Goal: Task Accomplishment & Management: Use online tool/utility

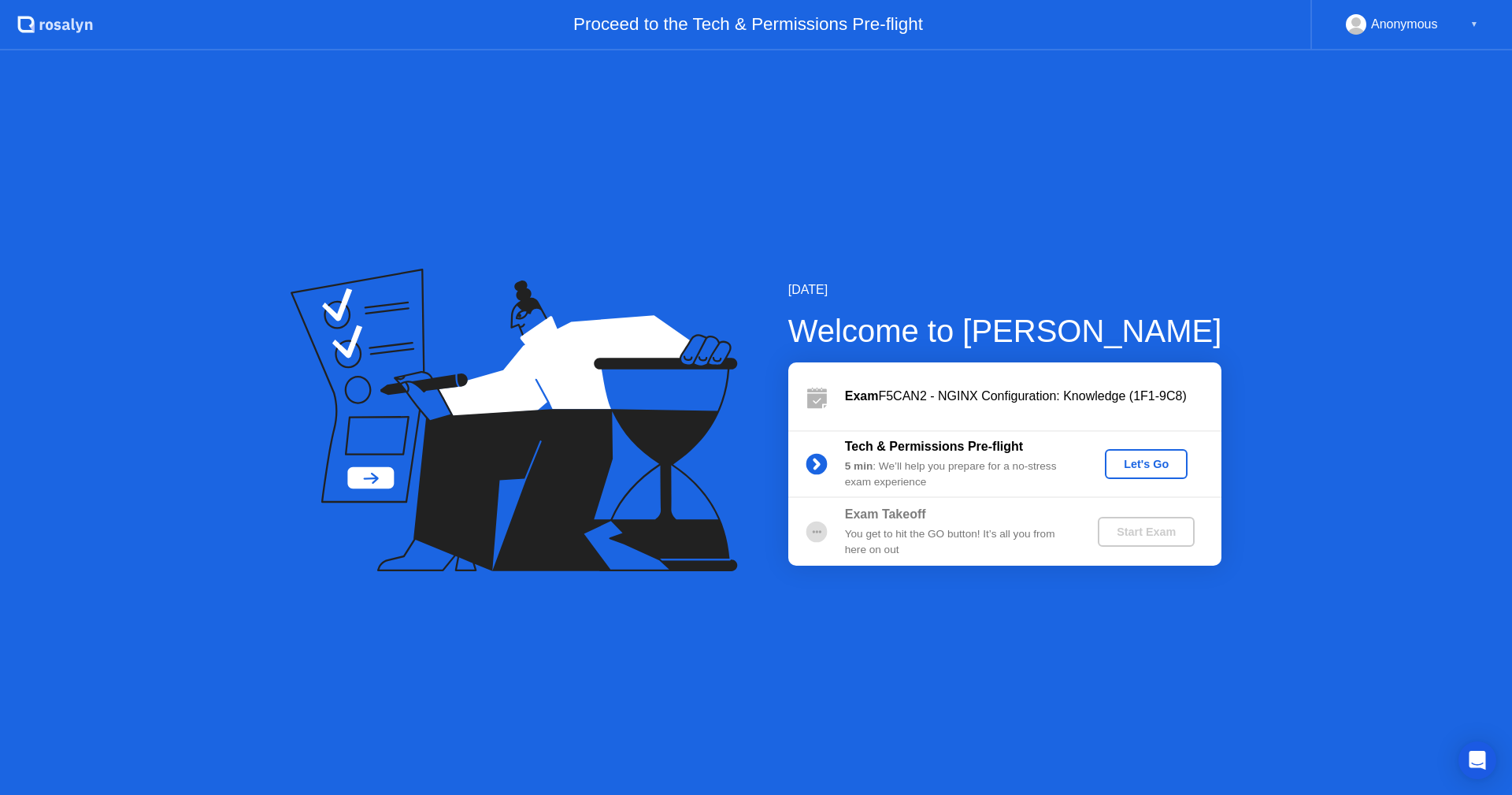
click at [1133, 463] on div "Let's Go" at bounding box center [1146, 463] width 70 height 13
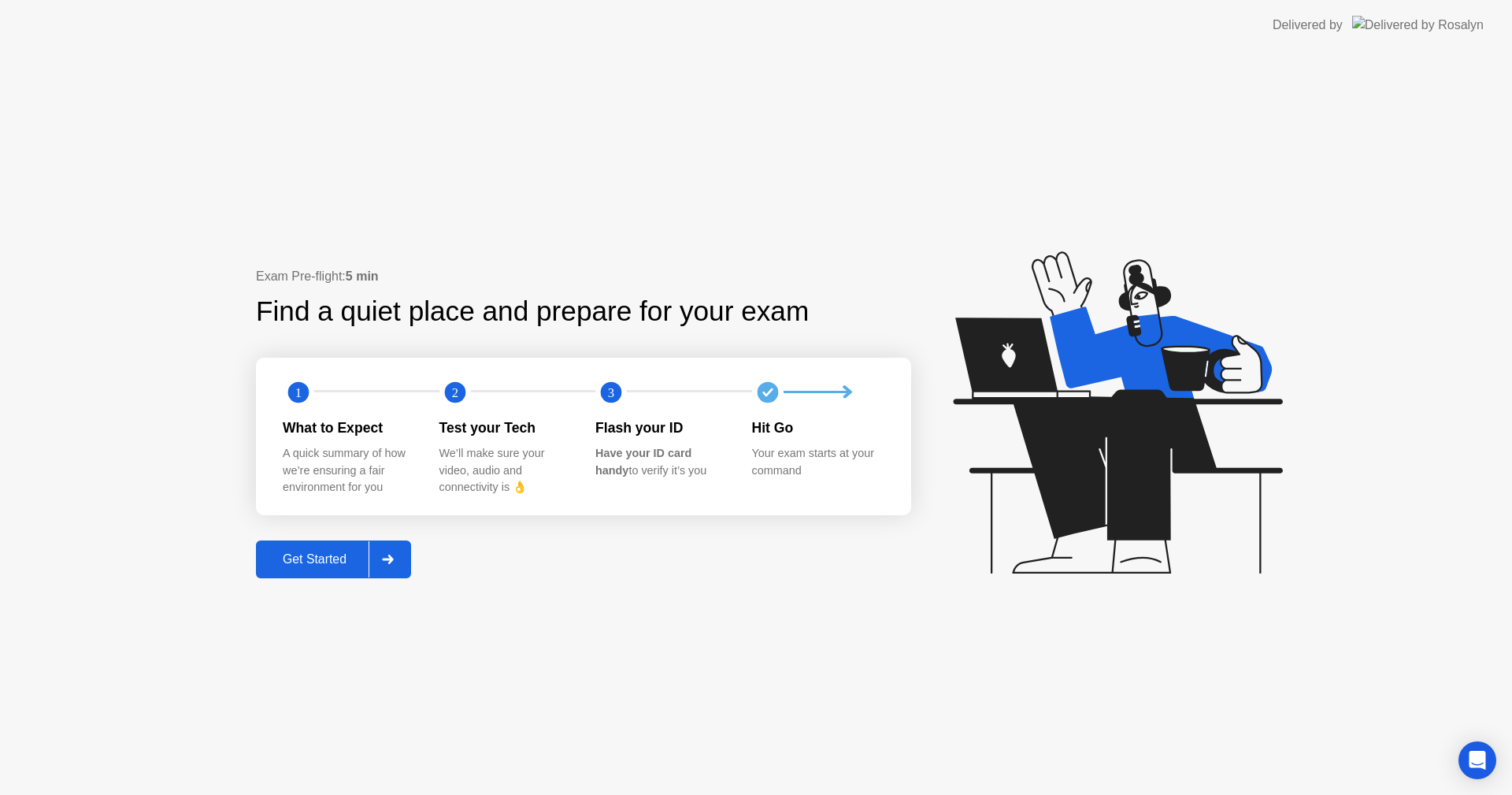
click at [332, 558] on div "Get Started" at bounding box center [314, 559] width 108 height 15
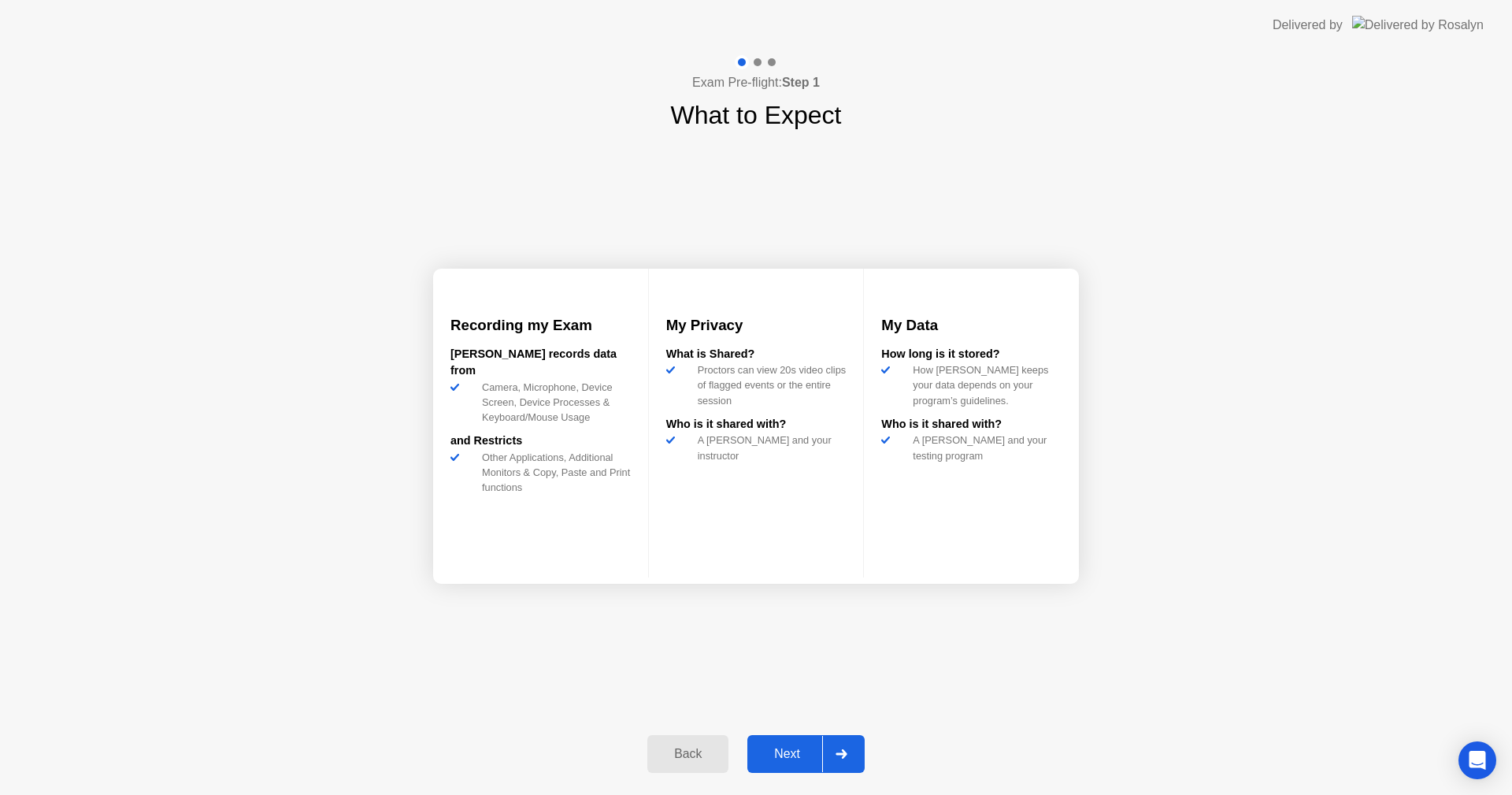
click at [794, 750] on div "Next" at bounding box center [787, 754] width 70 height 15
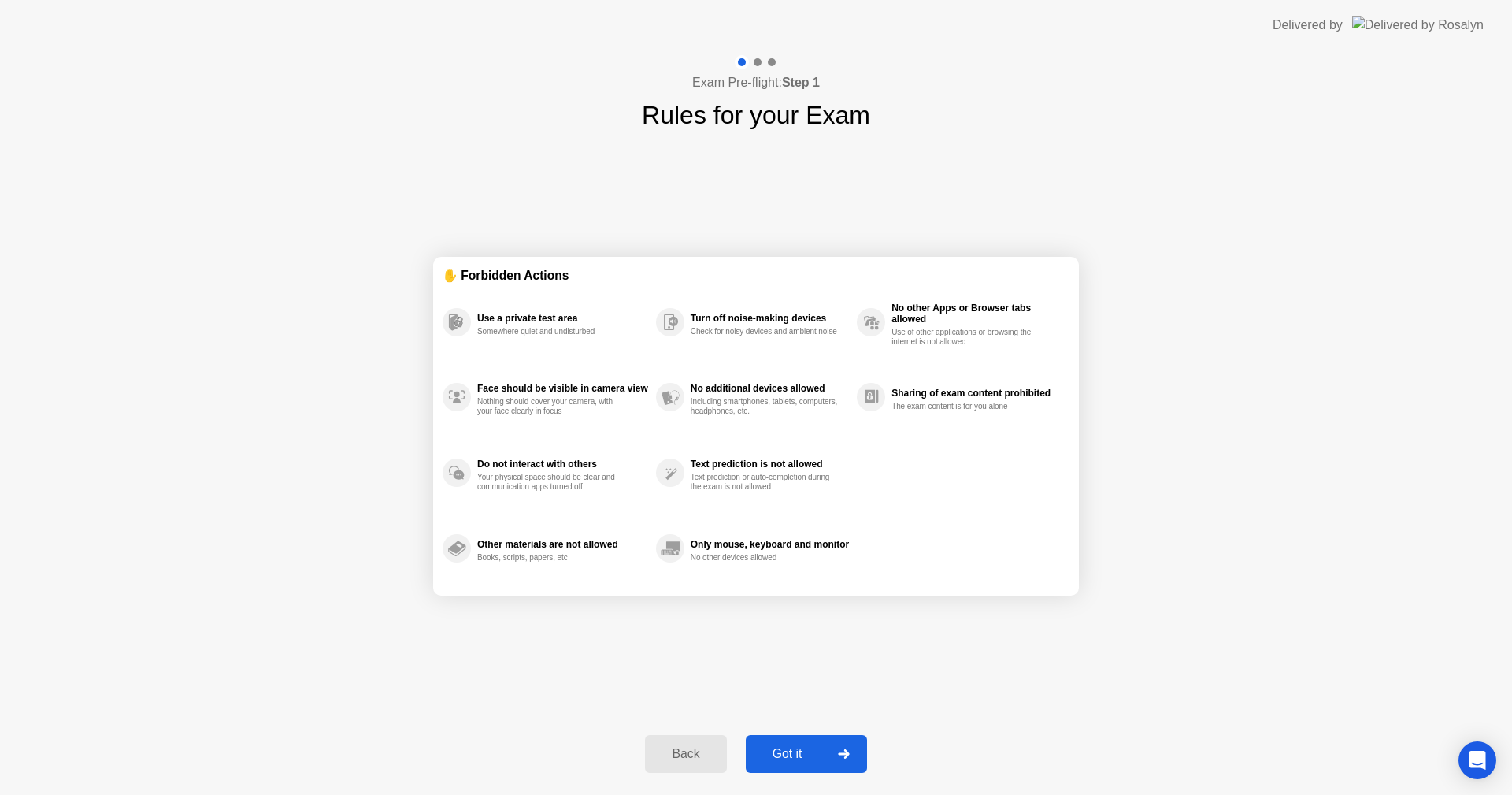
click at [850, 758] on icon at bounding box center [844, 753] width 12 height 9
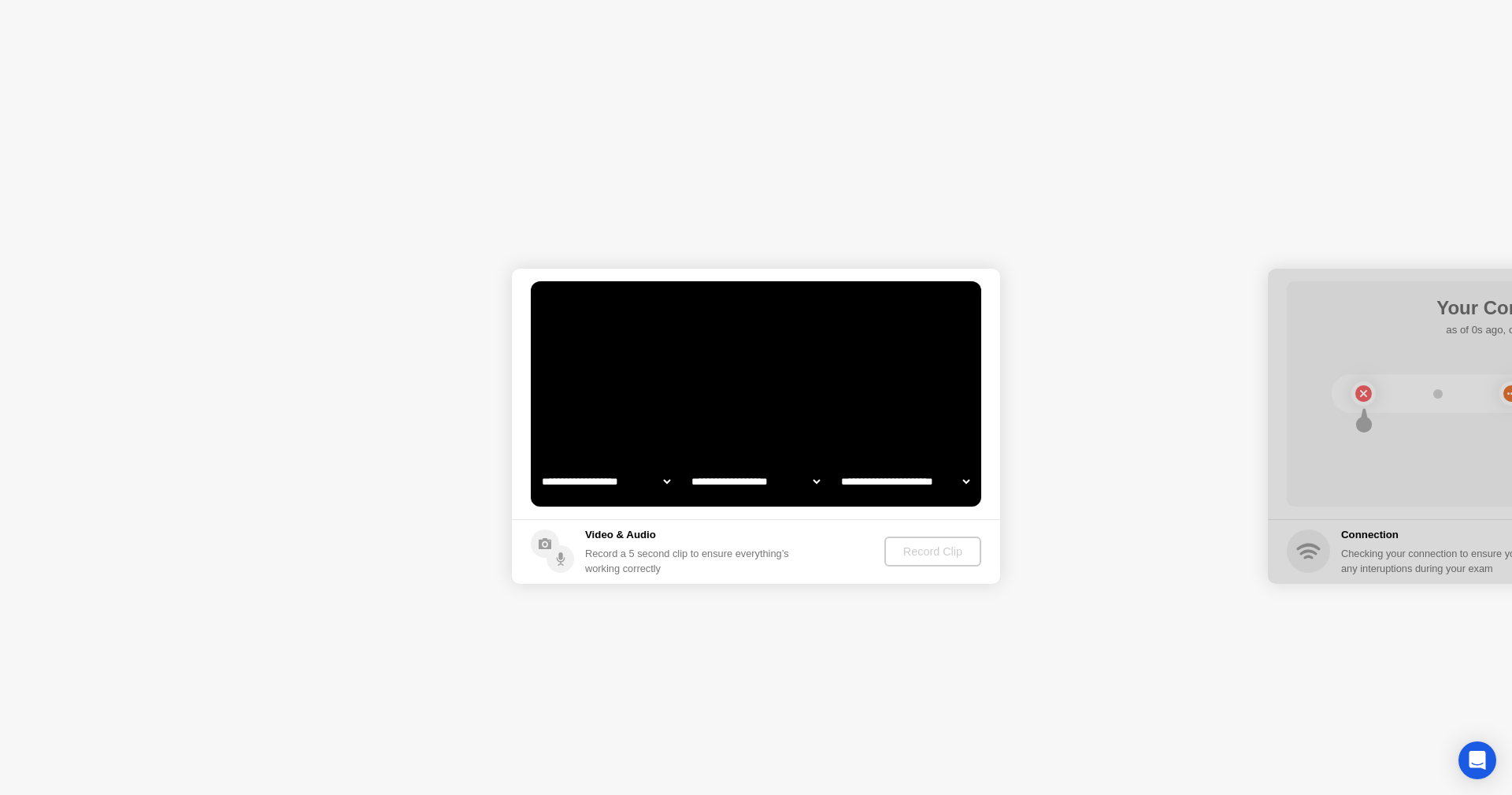
select select "**********"
select select "*******"
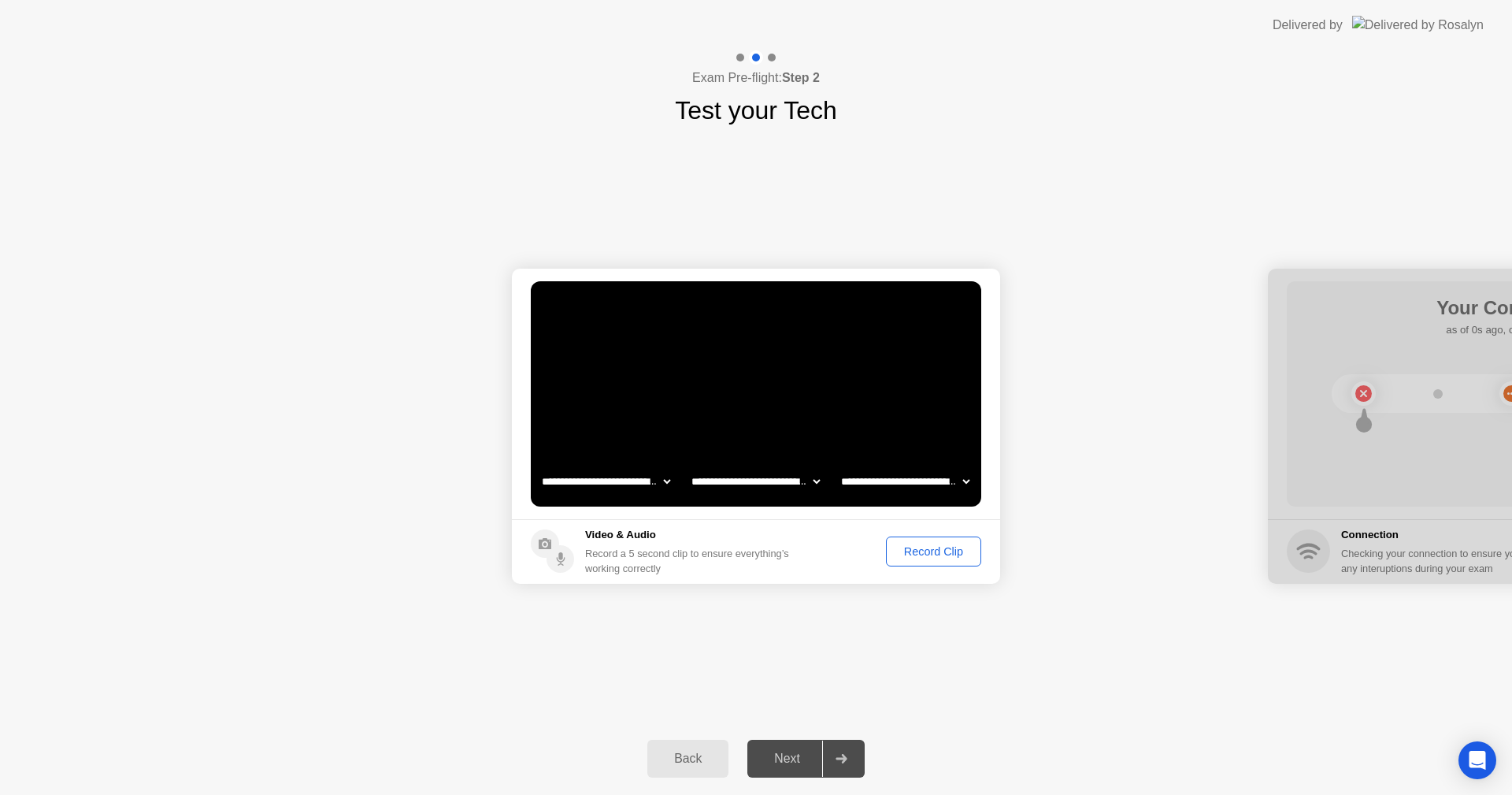
click at [951, 554] on div "Record Clip" at bounding box center [934, 551] width 84 height 13
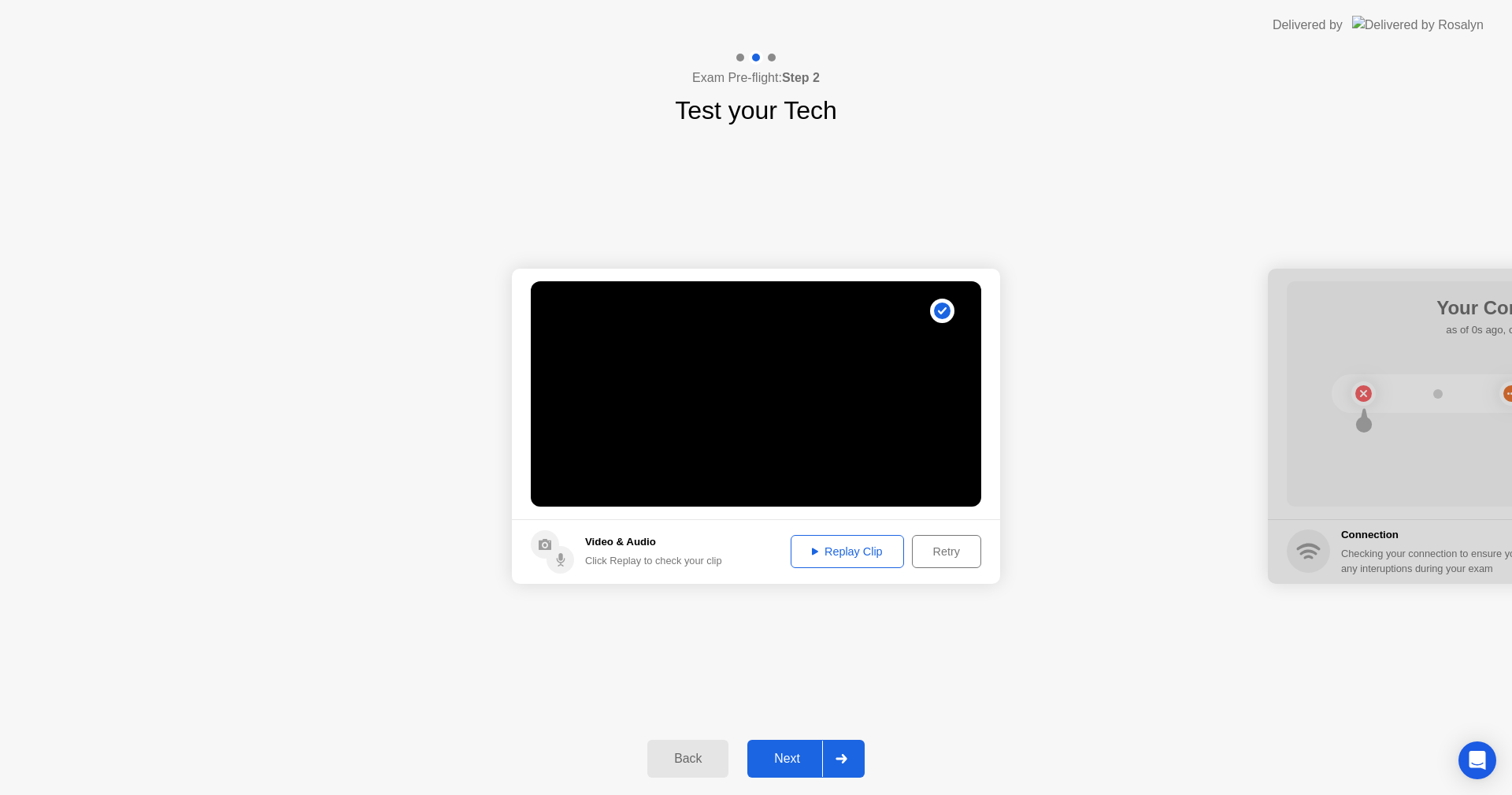
click at [803, 765] on div "Next" at bounding box center [787, 758] width 70 height 15
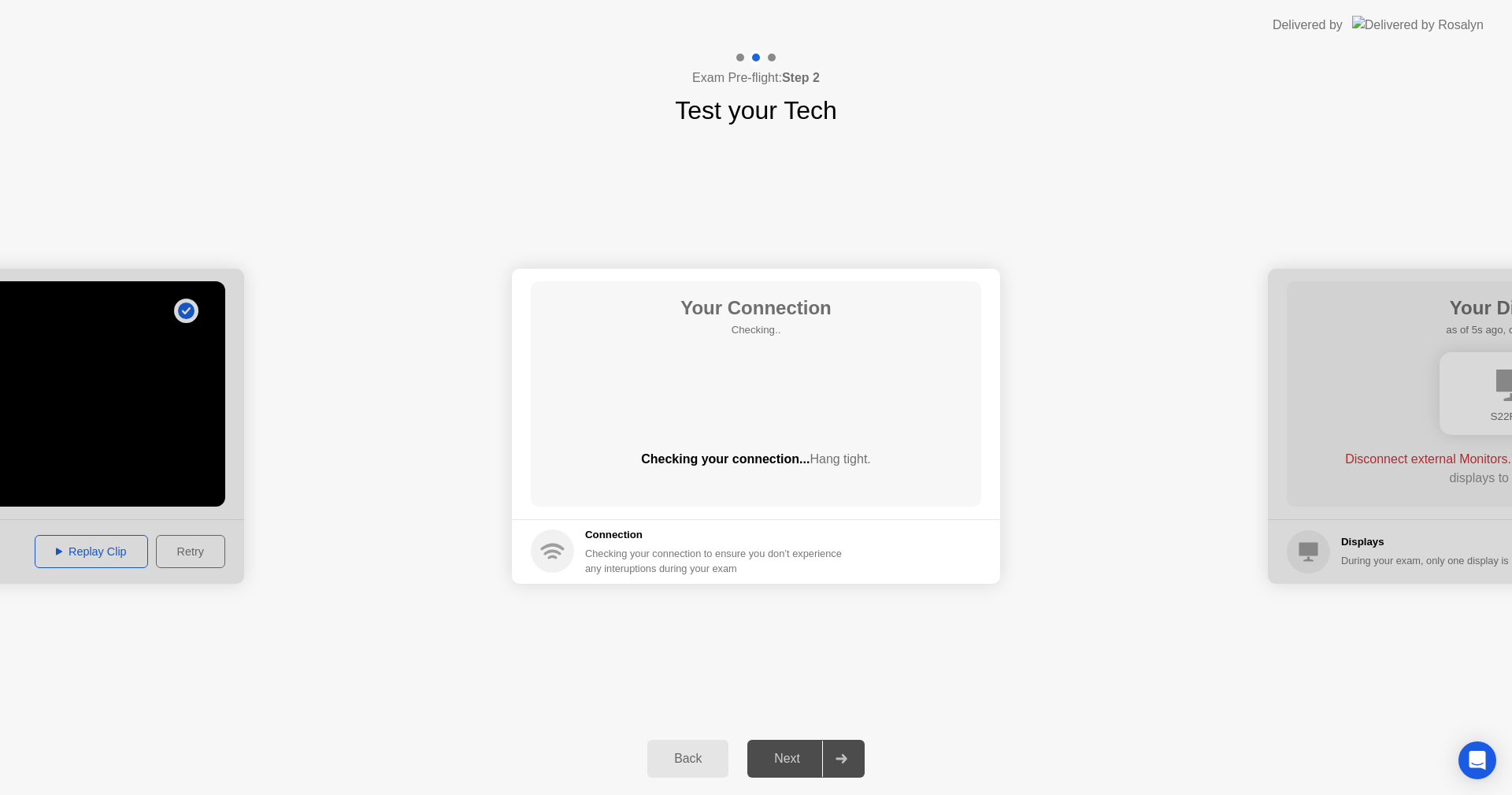
click at [776, 367] on div "Your Connection Checking.. Checking your connection... Hang tight." at bounding box center [756, 393] width 451 height 225
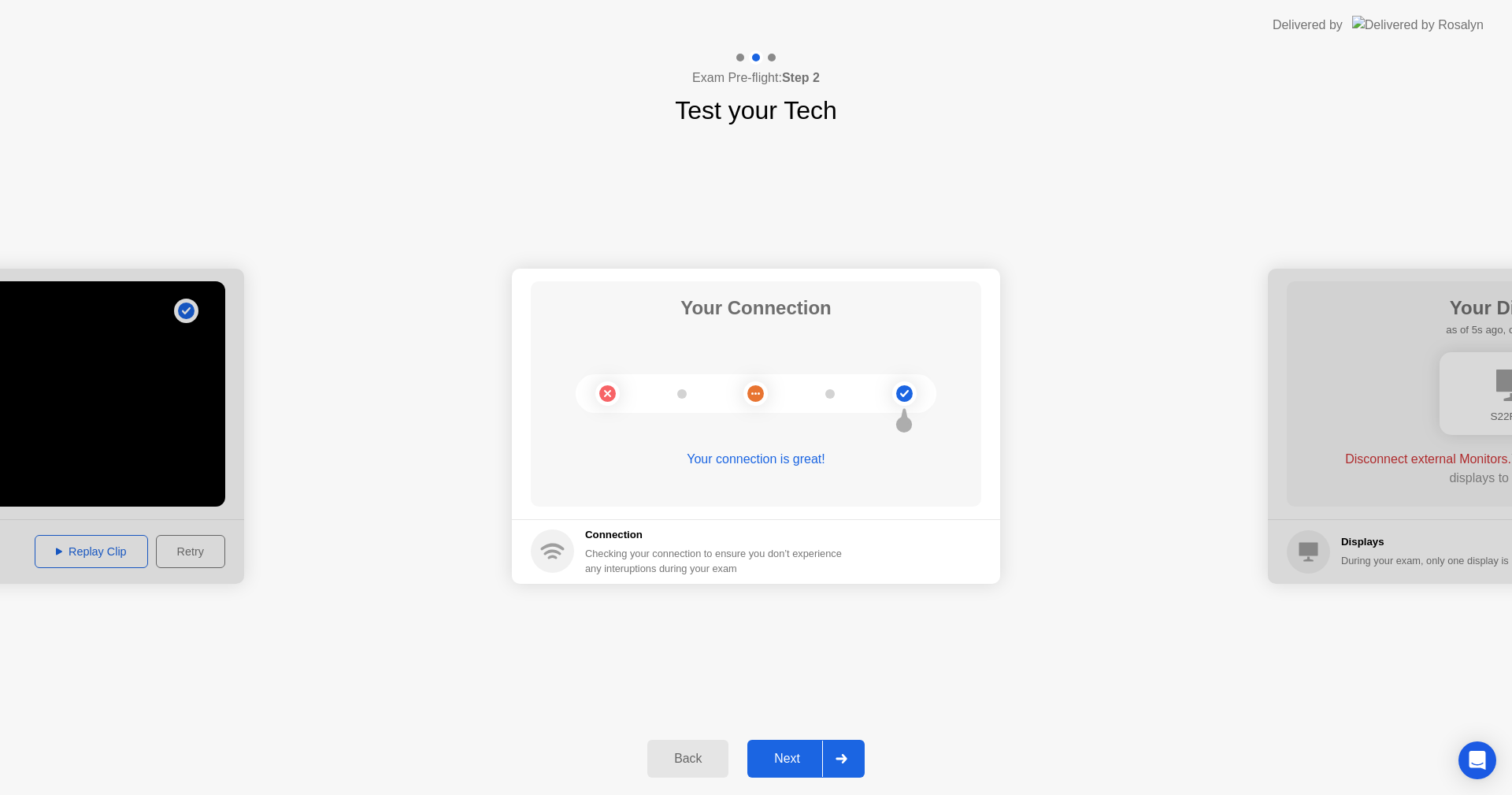
click at [801, 765] on div "Next" at bounding box center [787, 758] width 70 height 15
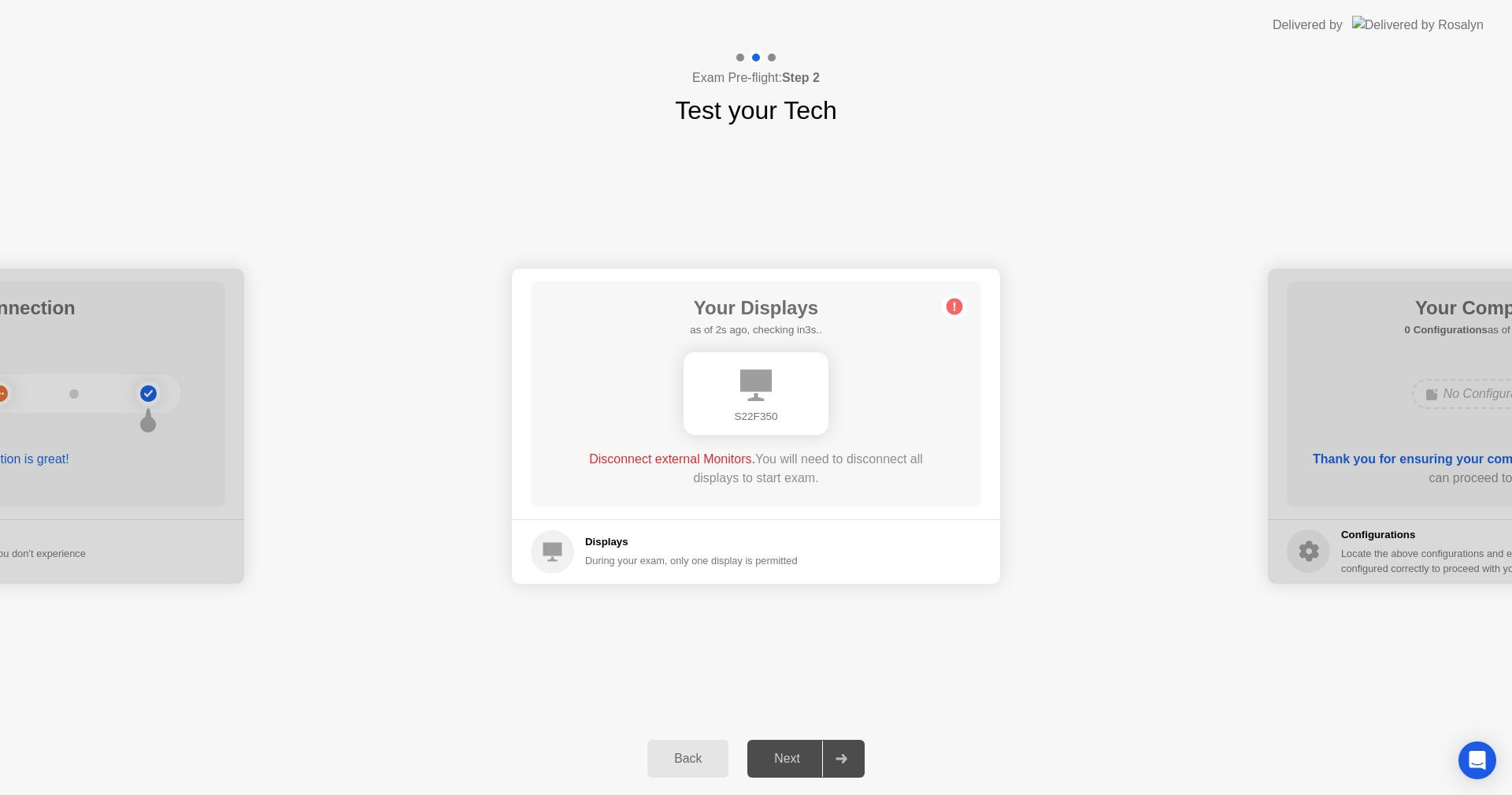
click at [776, 403] on div "S22F350" at bounding box center [756, 393] width 145 height 83
click at [670, 559] on div "During your exam, only one display is permitted" at bounding box center [691, 559] width 212 height 15
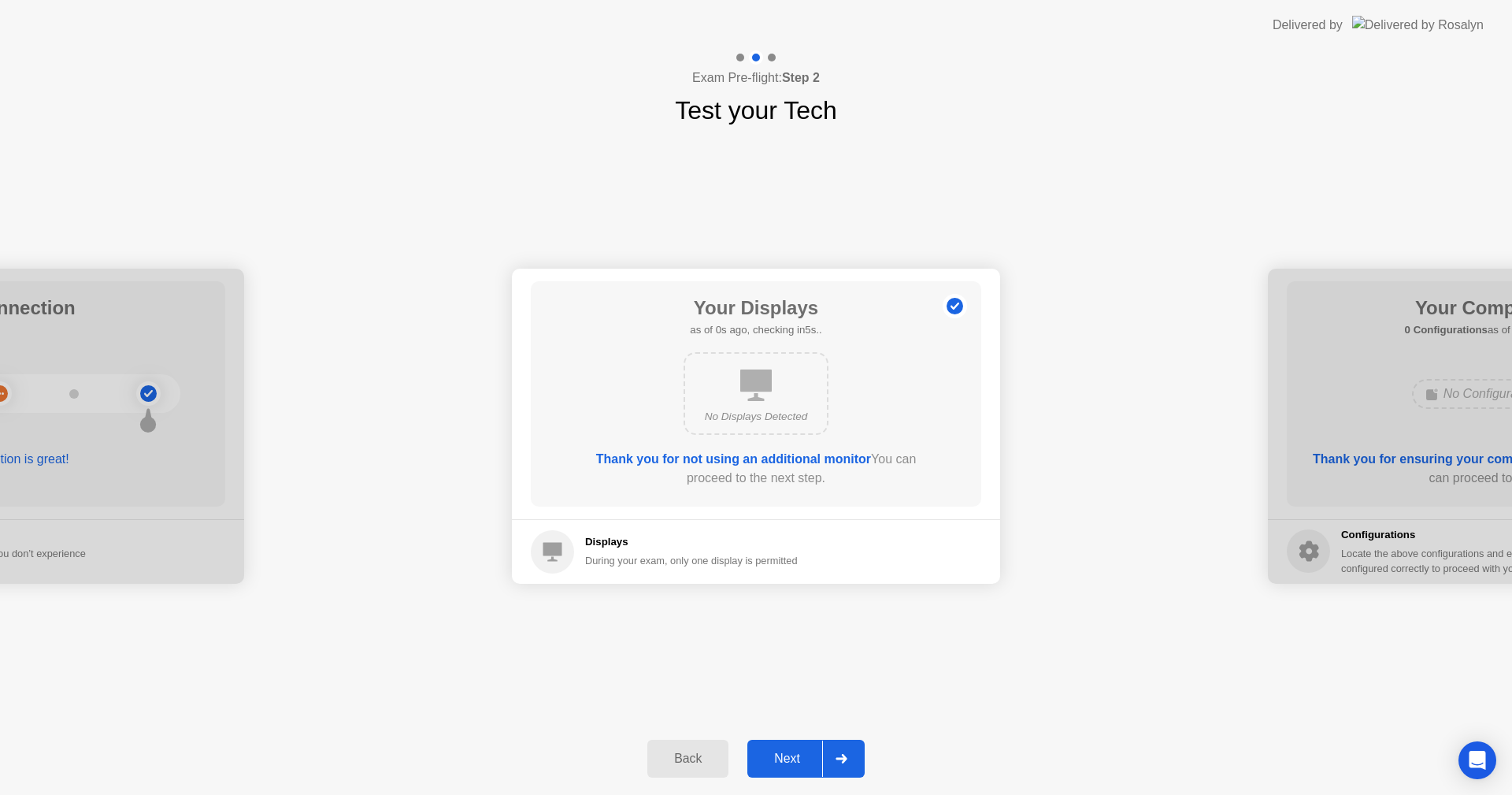
click at [794, 751] on div "Next" at bounding box center [787, 758] width 70 height 15
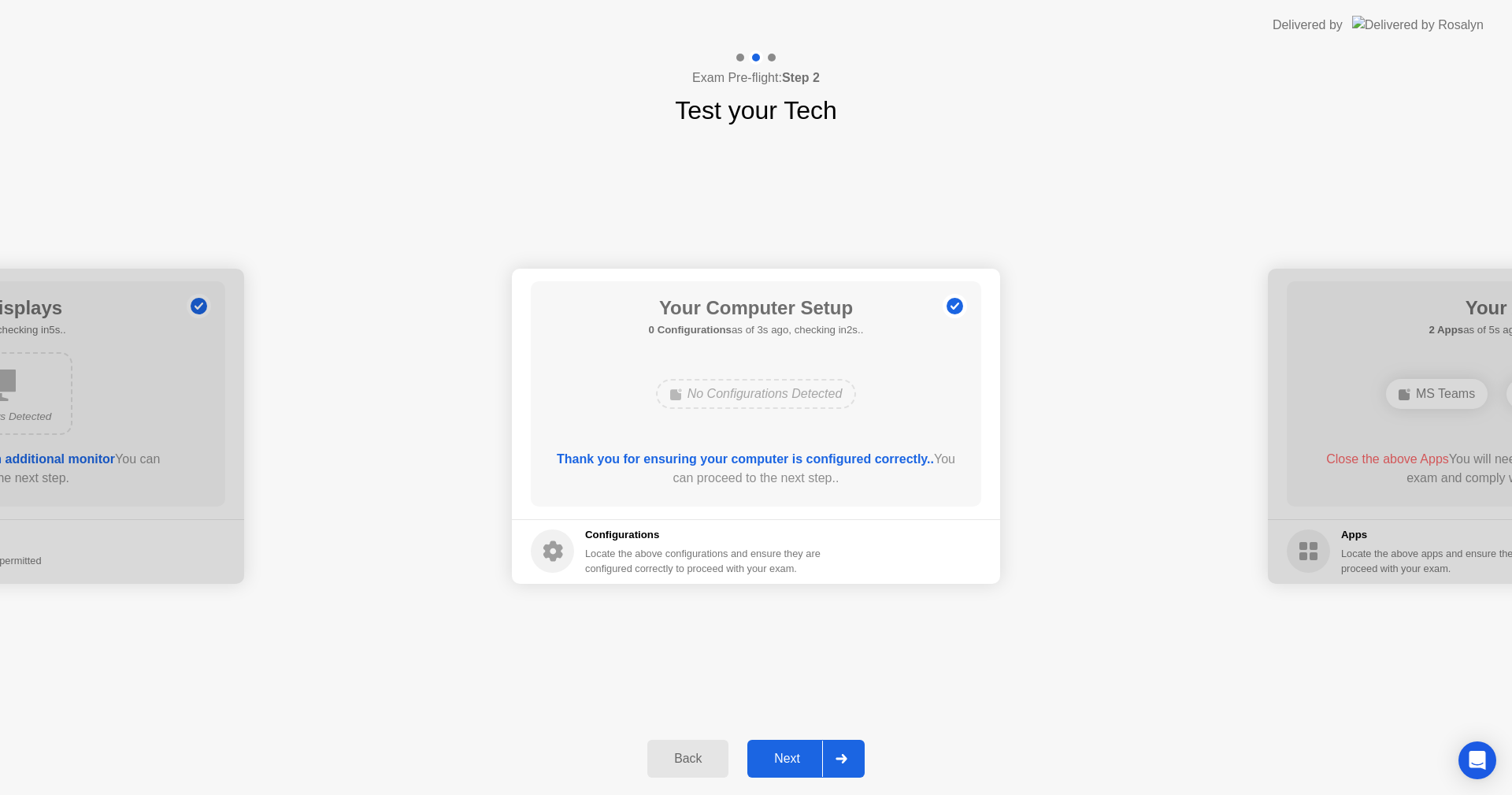
click at [805, 751] on div "Next" at bounding box center [787, 758] width 70 height 15
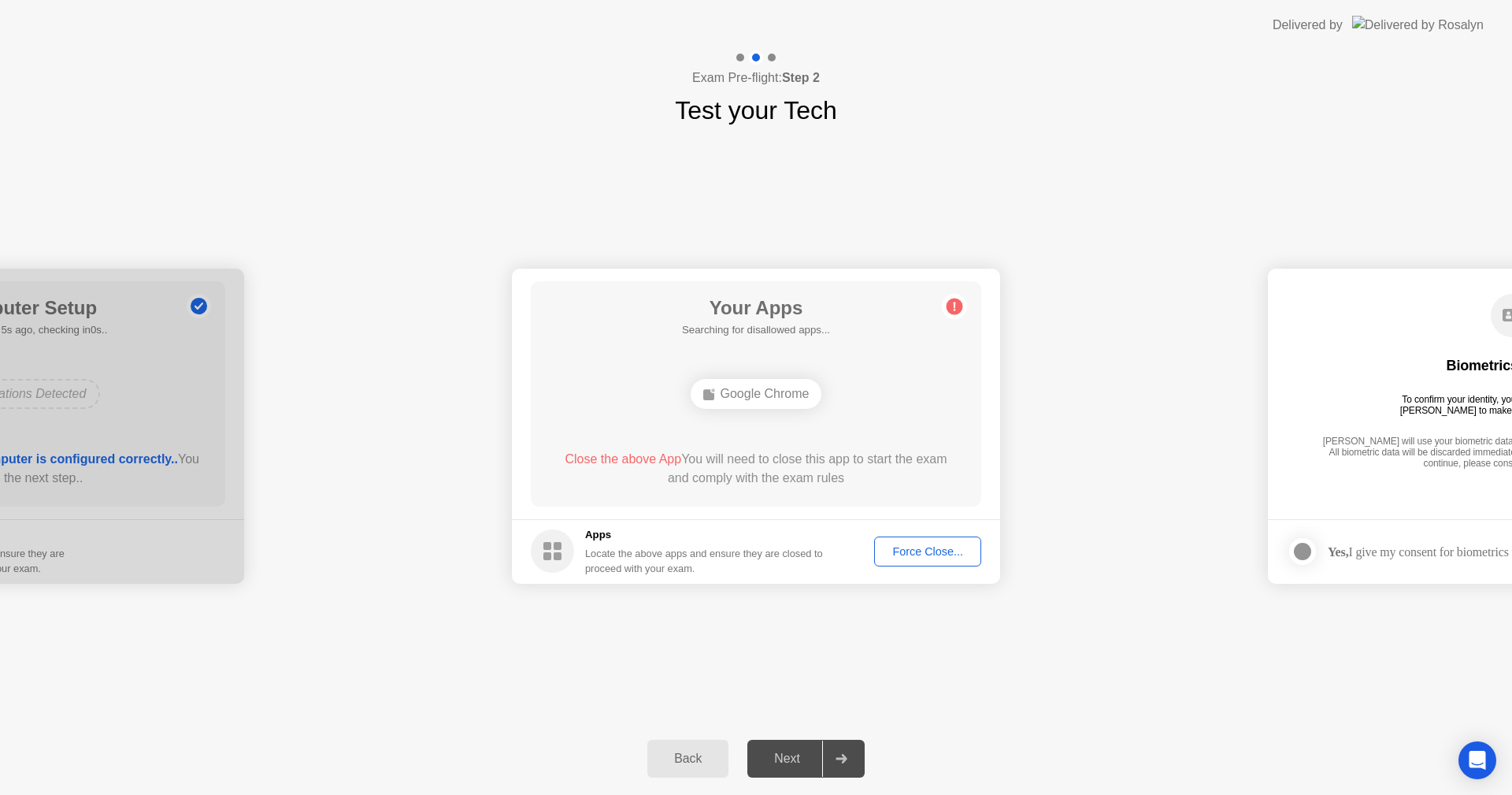
click at [918, 545] on div "Force Close..." at bounding box center [928, 551] width 96 height 13
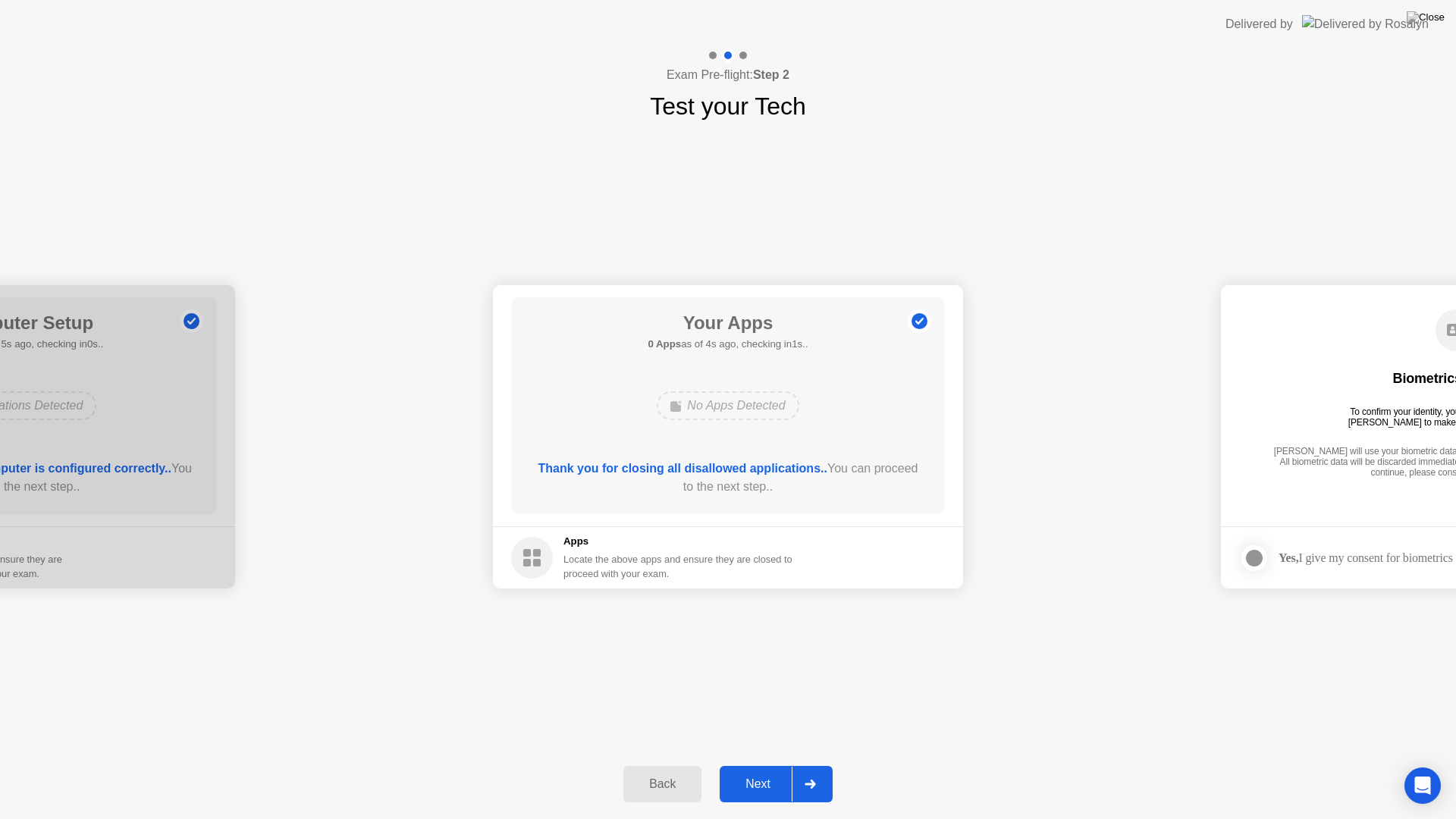
click at [767, 765] on div "Next" at bounding box center [758, 784] width 68 height 14
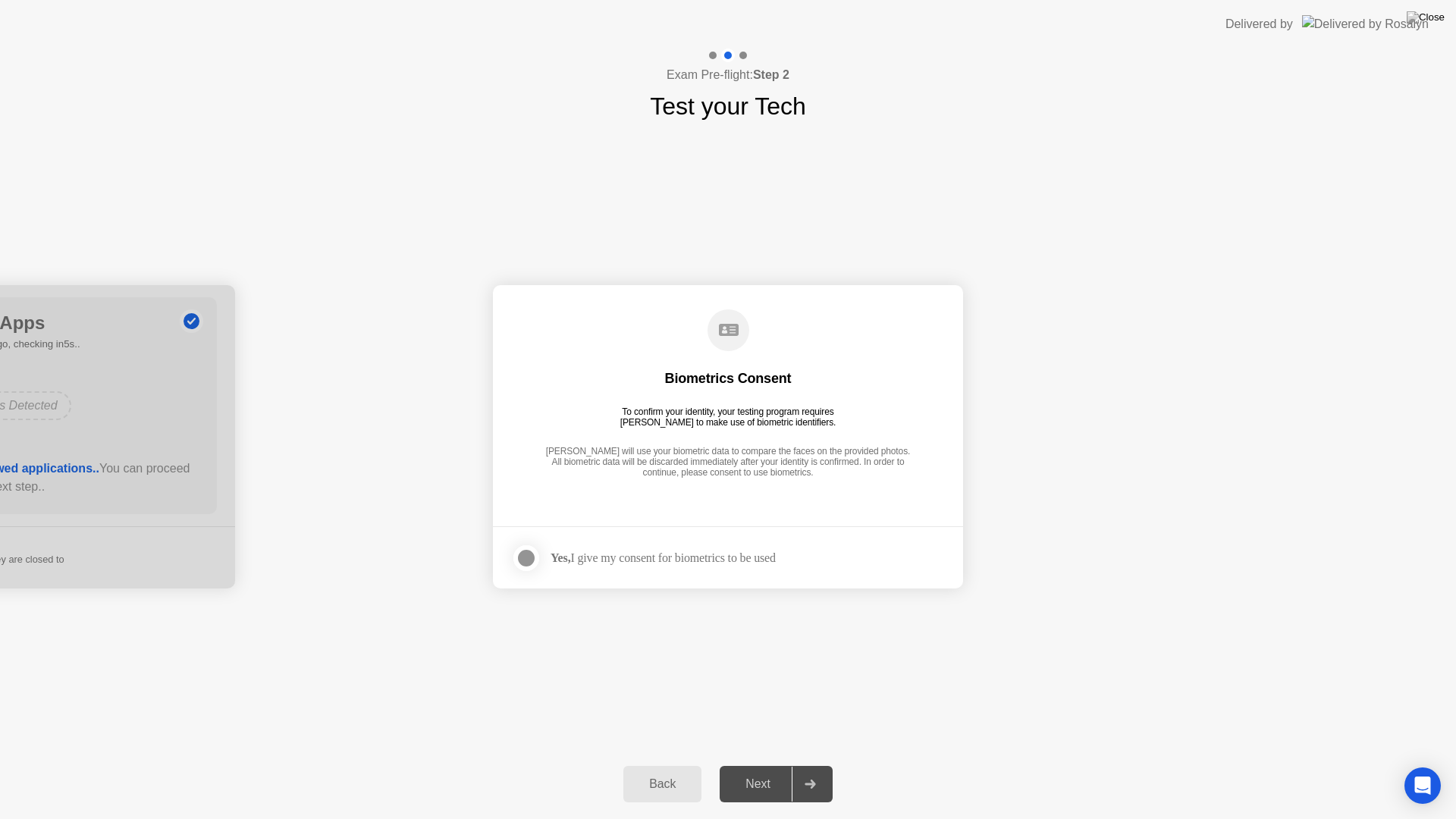
click at [527, 556] on div at bounding box center [526, 558] width 18 height 18
click at [760, 765] on div "Next" at bounding box center [758, 784] width 68 height 14
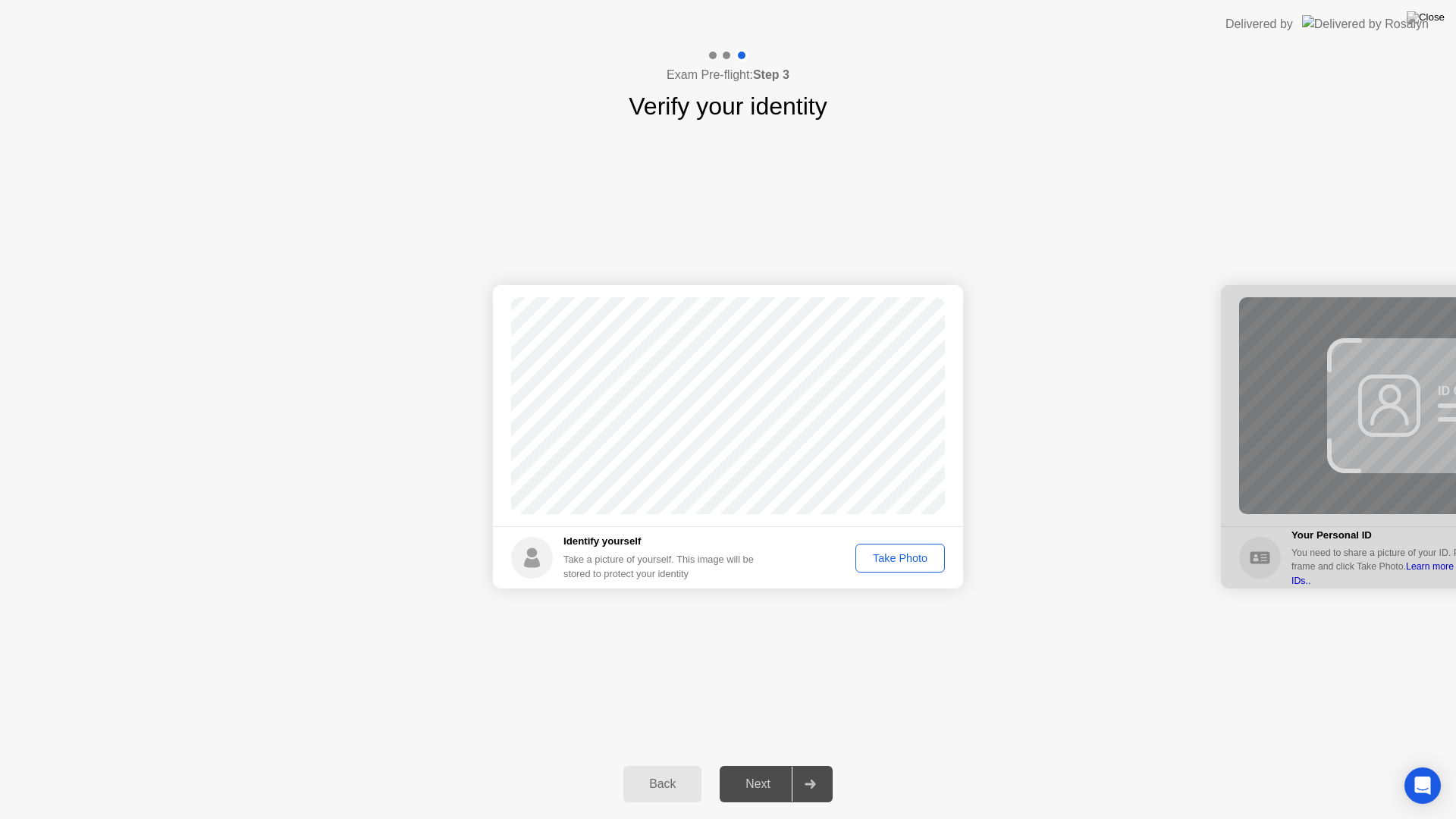
click at [902, 558] on div "Take Photo" at bounding box center [901, 558] width 79 height 12
click at [777, 765] on div "Next" at bounding box center [758, 784] width 68 height 14
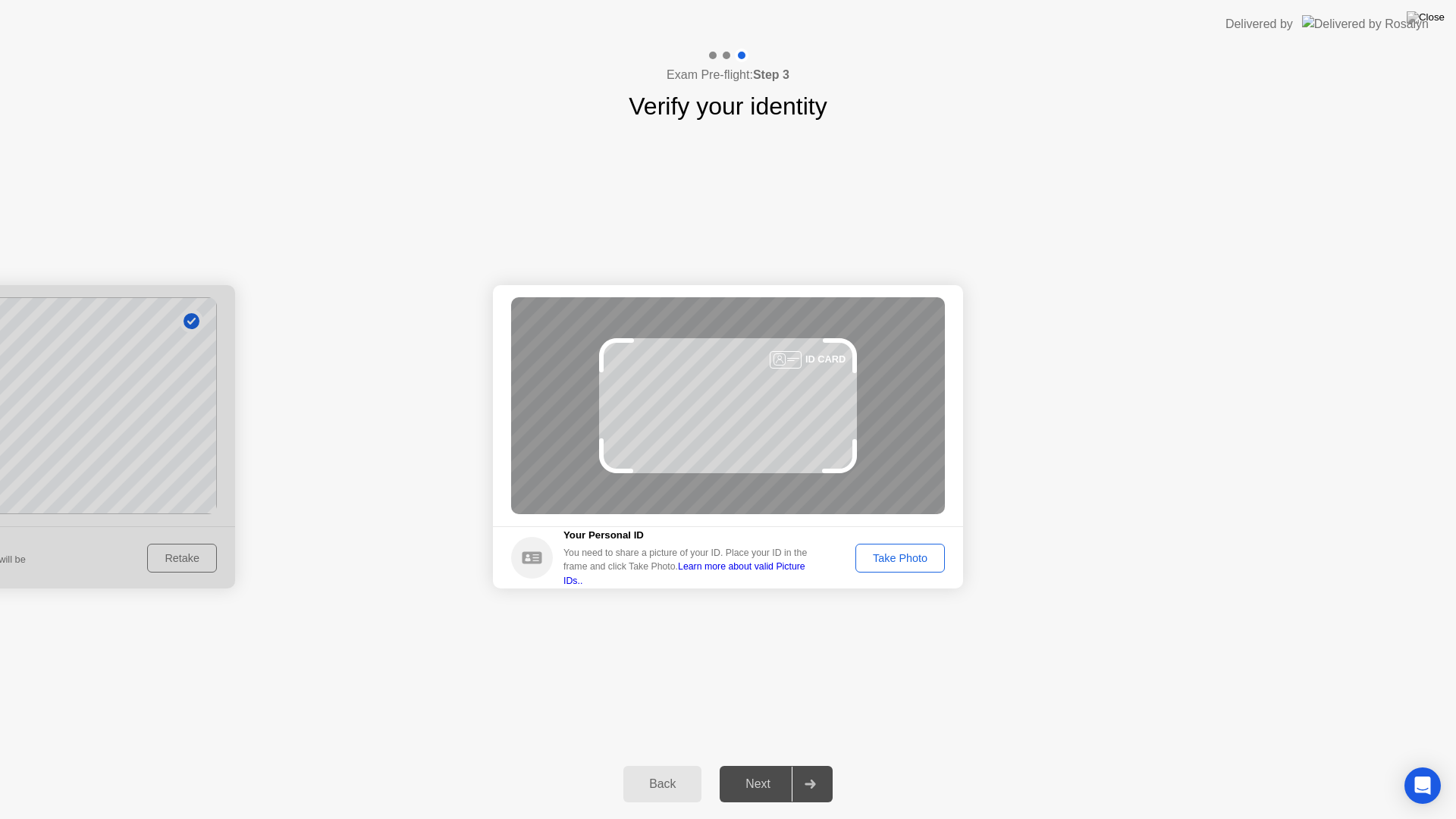
click at [911, 553] on div "Take Photo" at bounding box center [901, 558] width 79 height 12
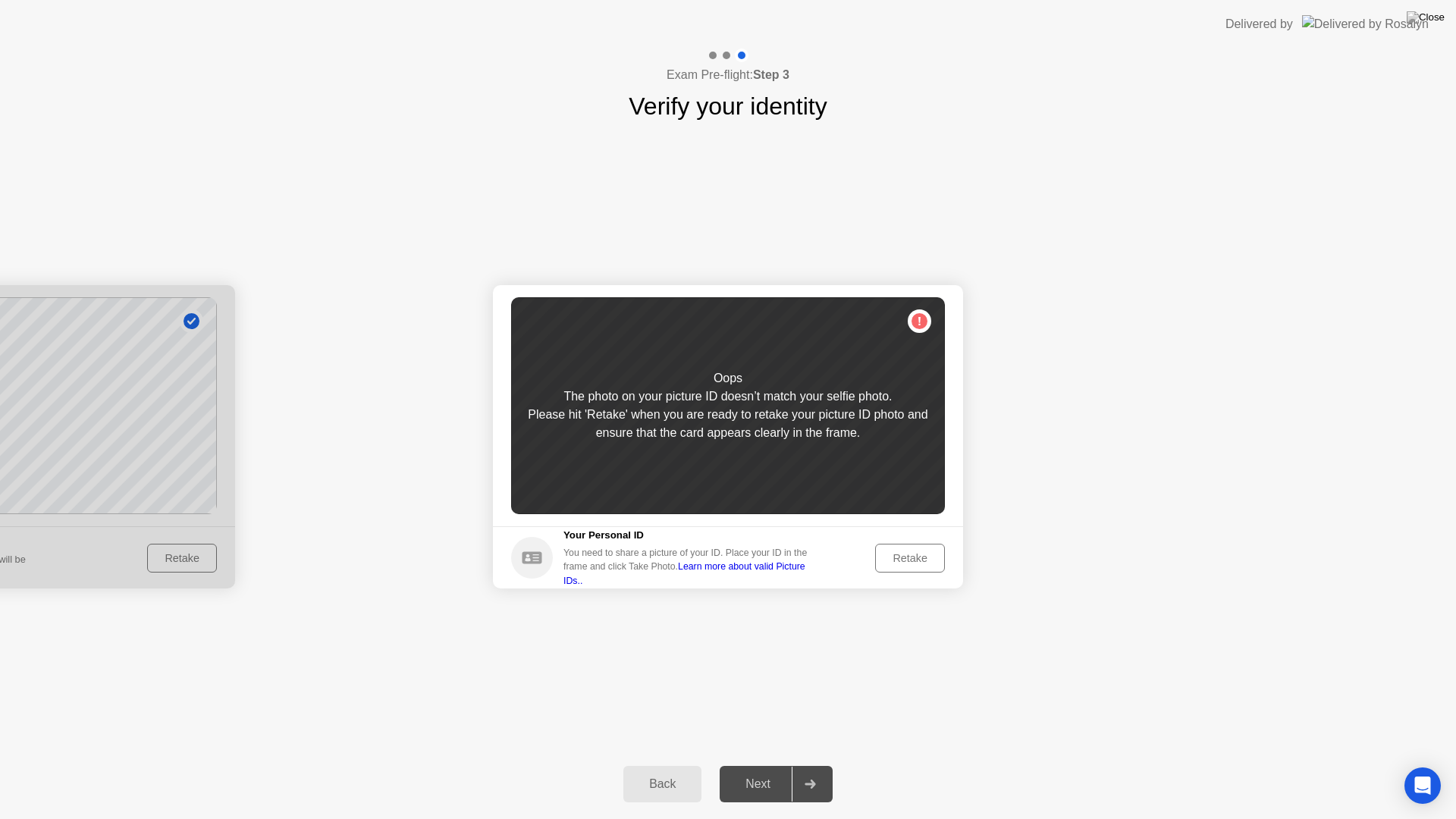
click at [917, 560] on div "Retake" at bounding box center [910, 558] width 59 height 12
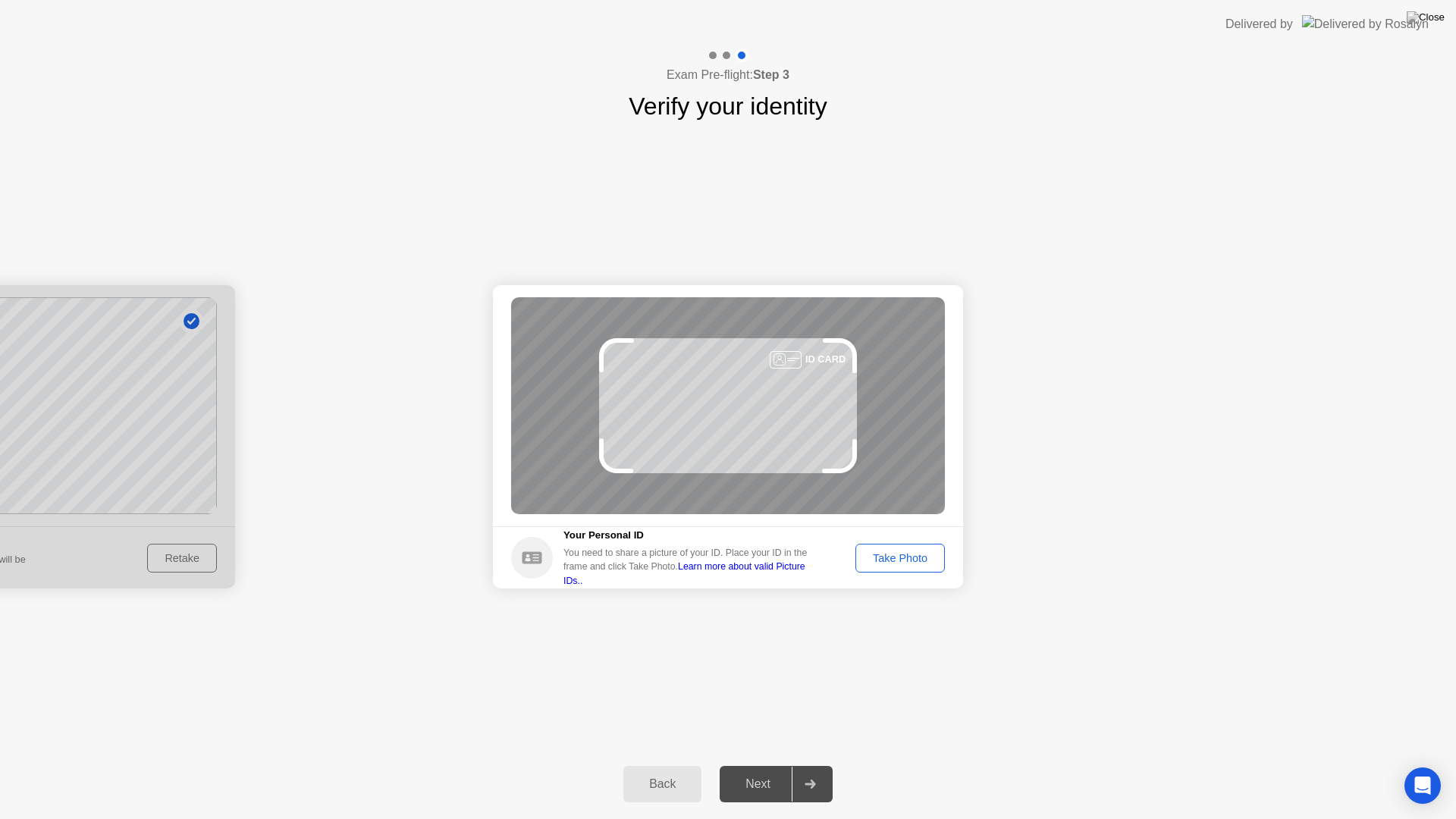
click at [899, 562] on div "Take Photo" at bounding box center [901, 558] width 79 height 12
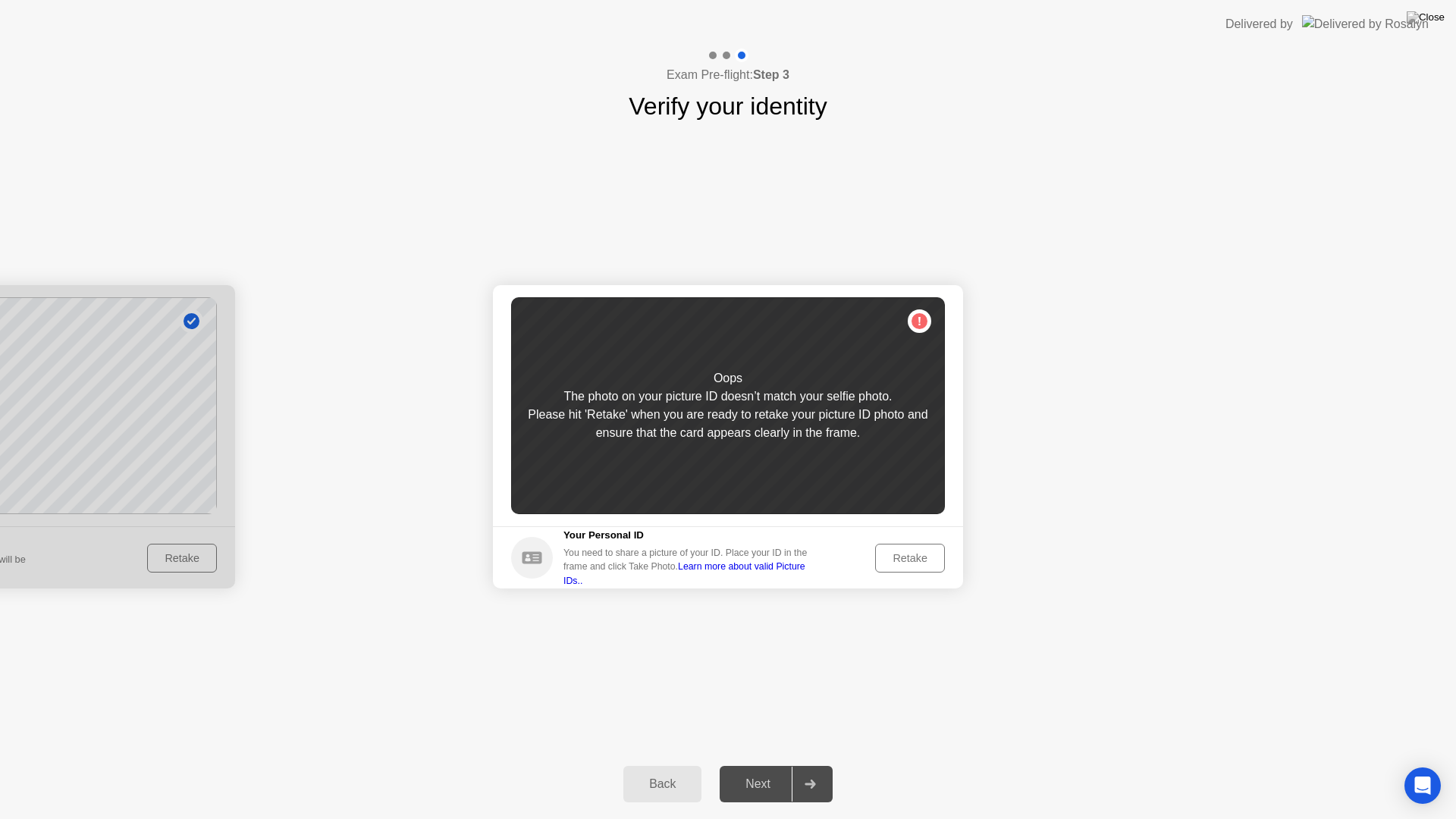
click at [899, 567] on button "Retake" at bounding box center [910, 558] width 70 height 29
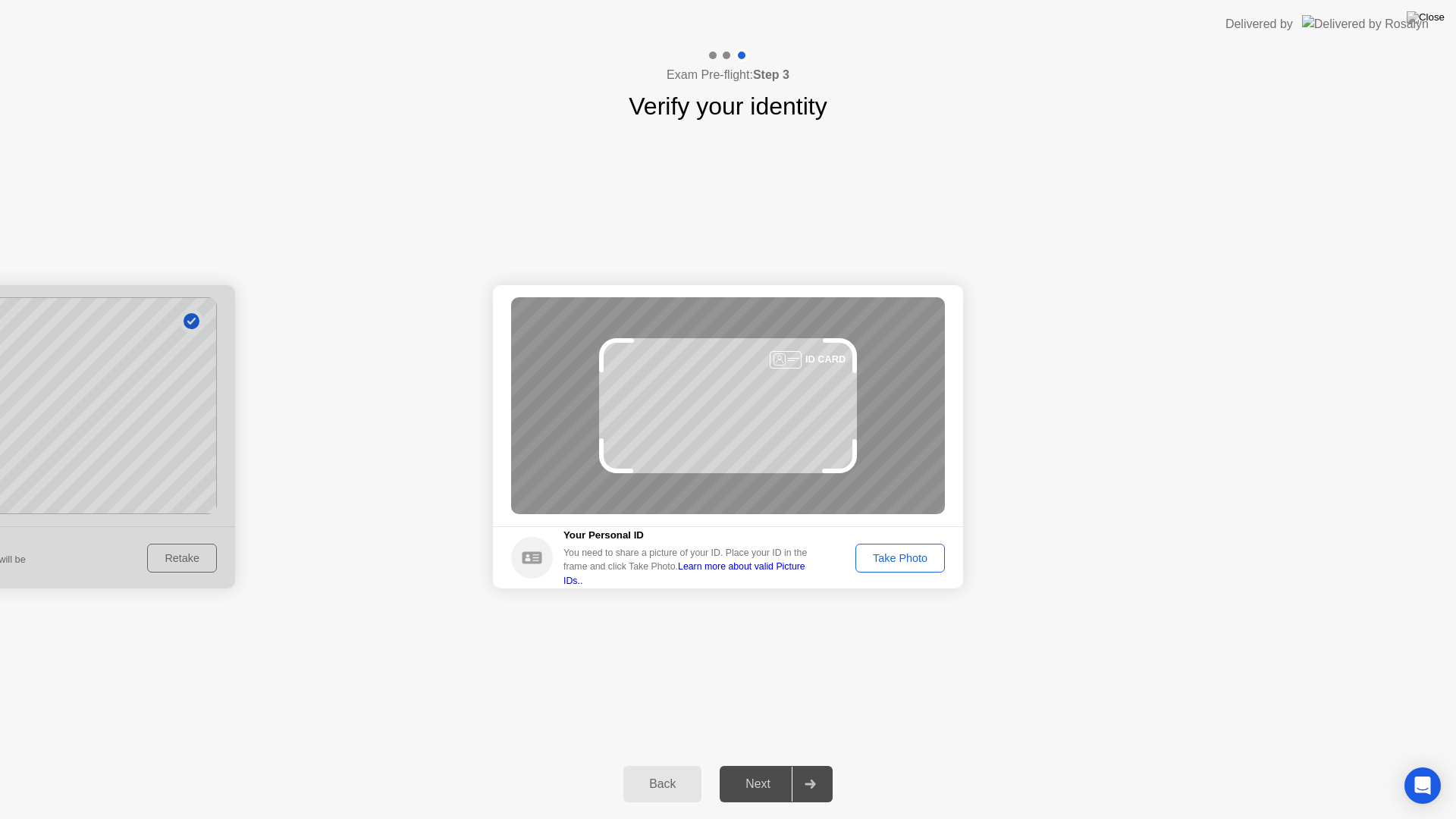
click at [899, 559] on div "Take Photo" at bounding box center [901, 558] width 79 height 12
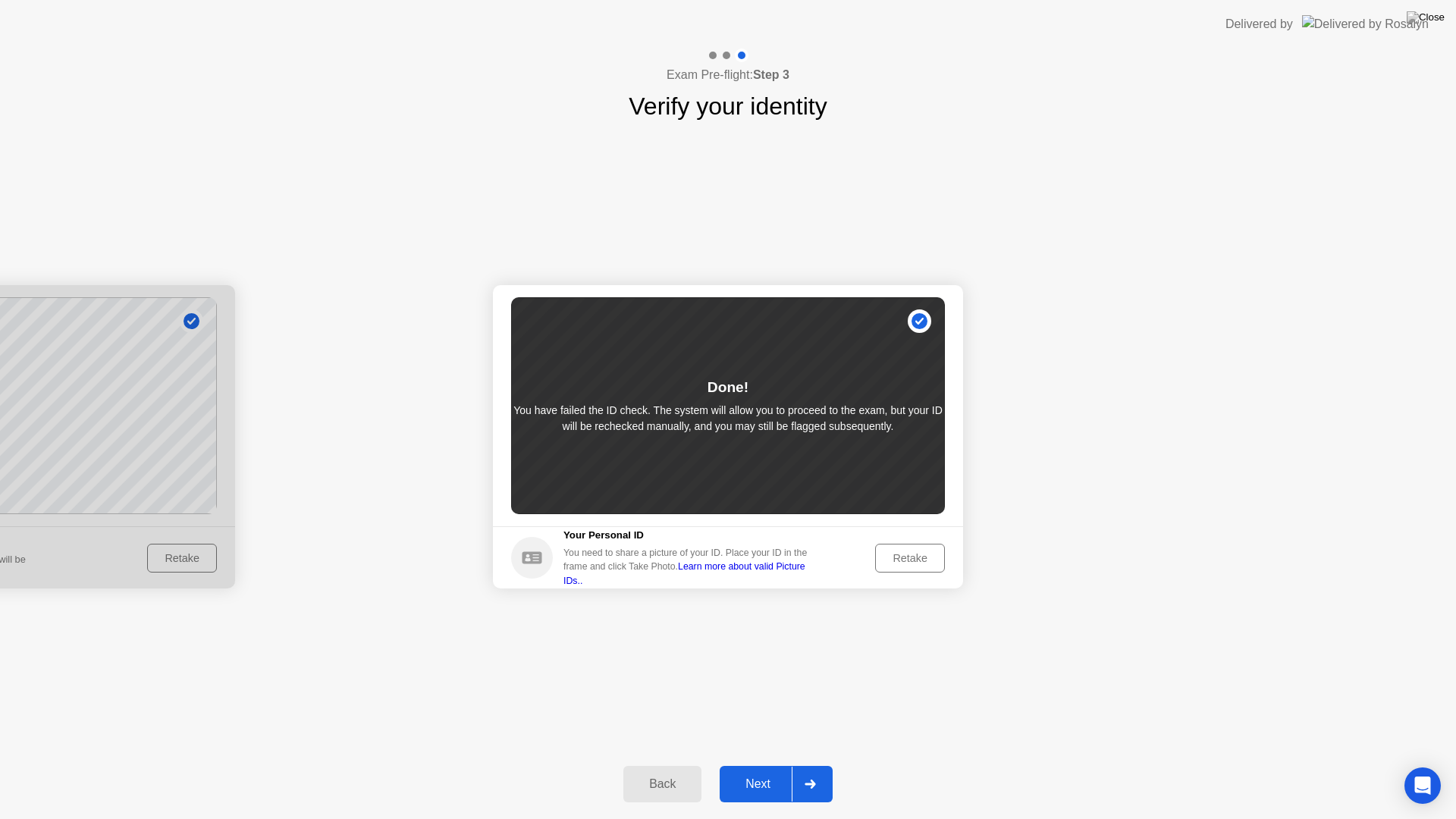
click at [764, 765] on div "Next" at bounding box center [758, 784] width 68 height 14
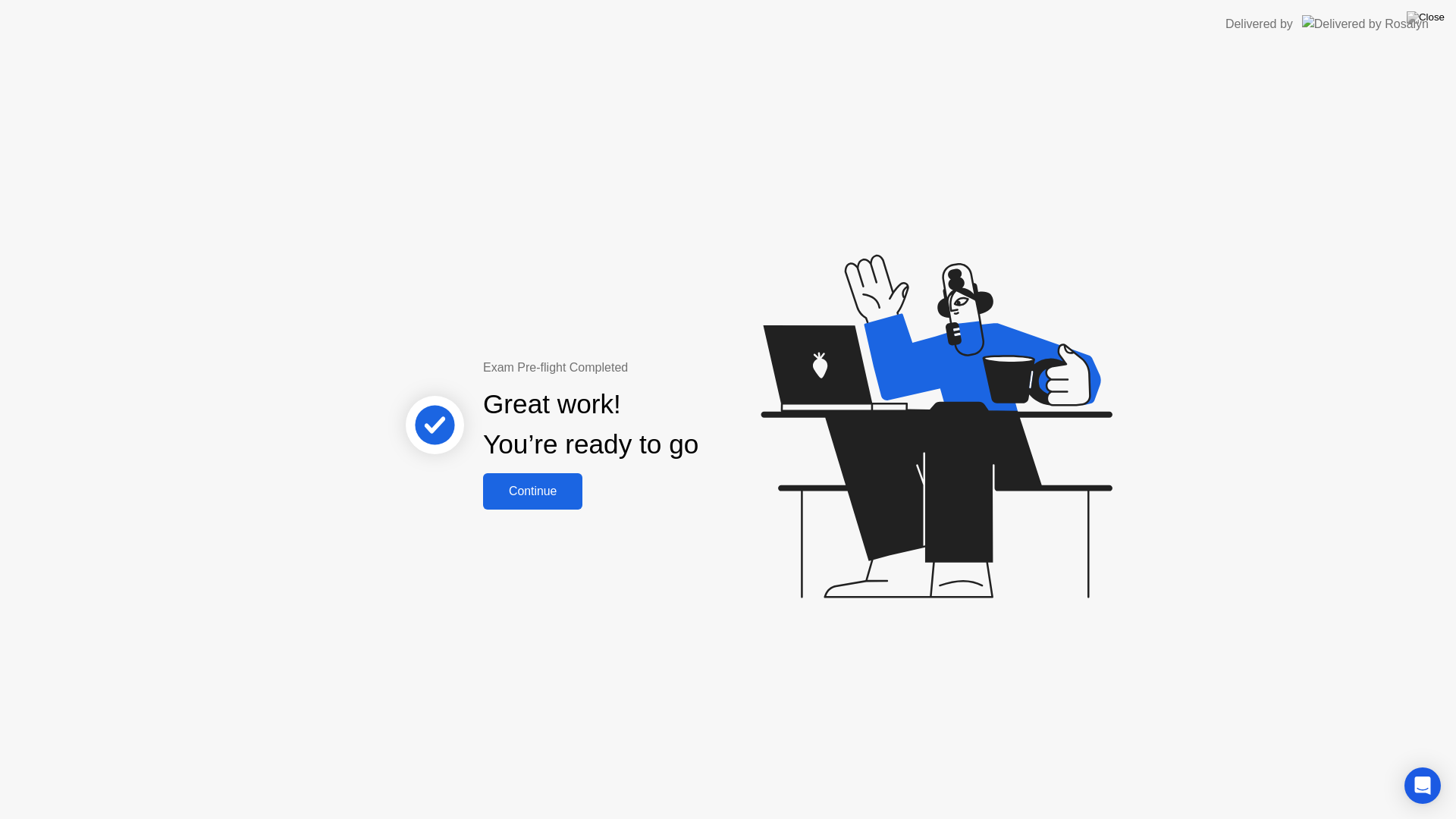
click at [518, 485] on div "Continue" at bounding box center [532, 492] width 90 height 14
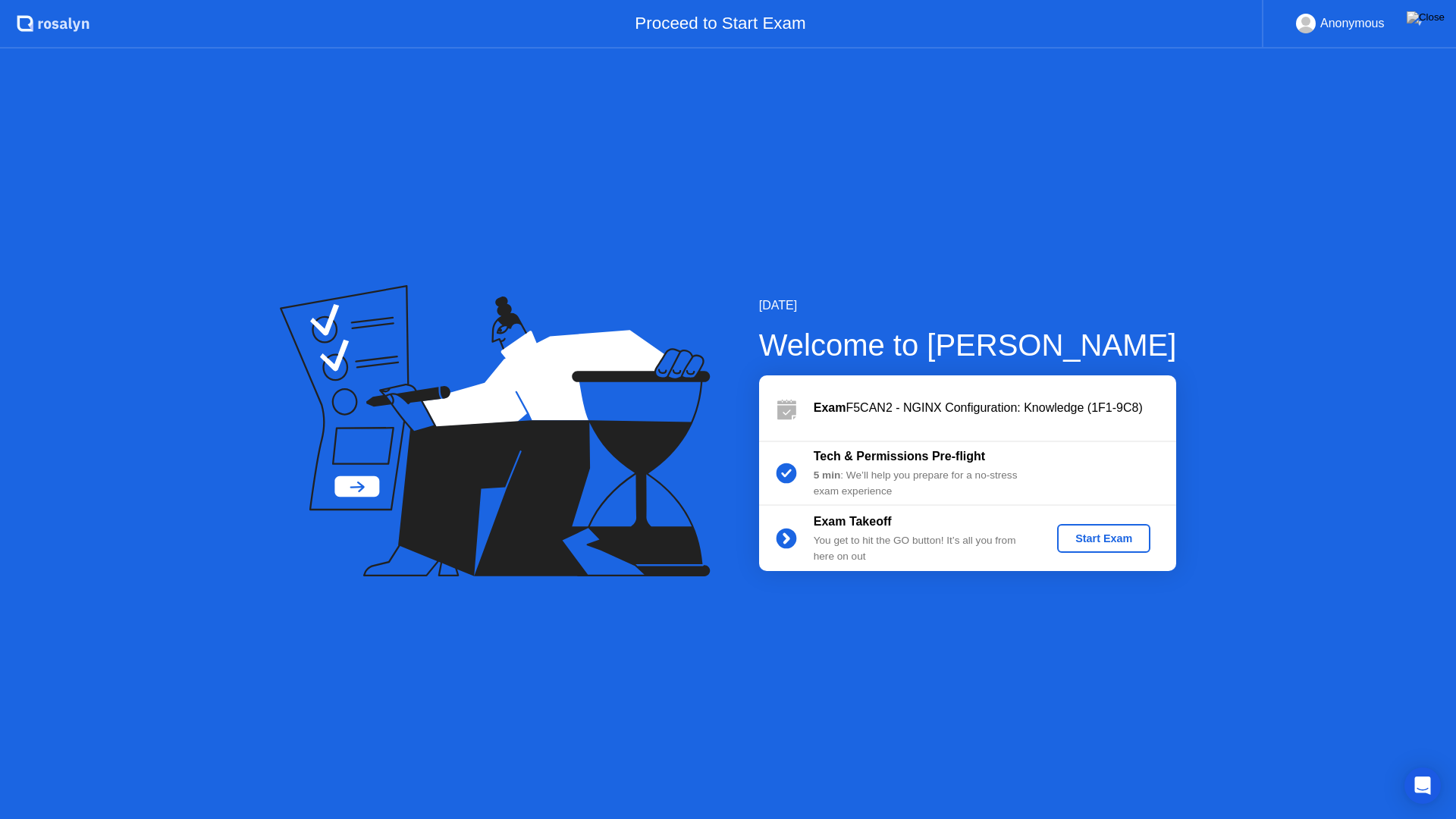
click at [1096, 537] on div "Start Exam" at bounding box center [1104, 538] width 81 height 12
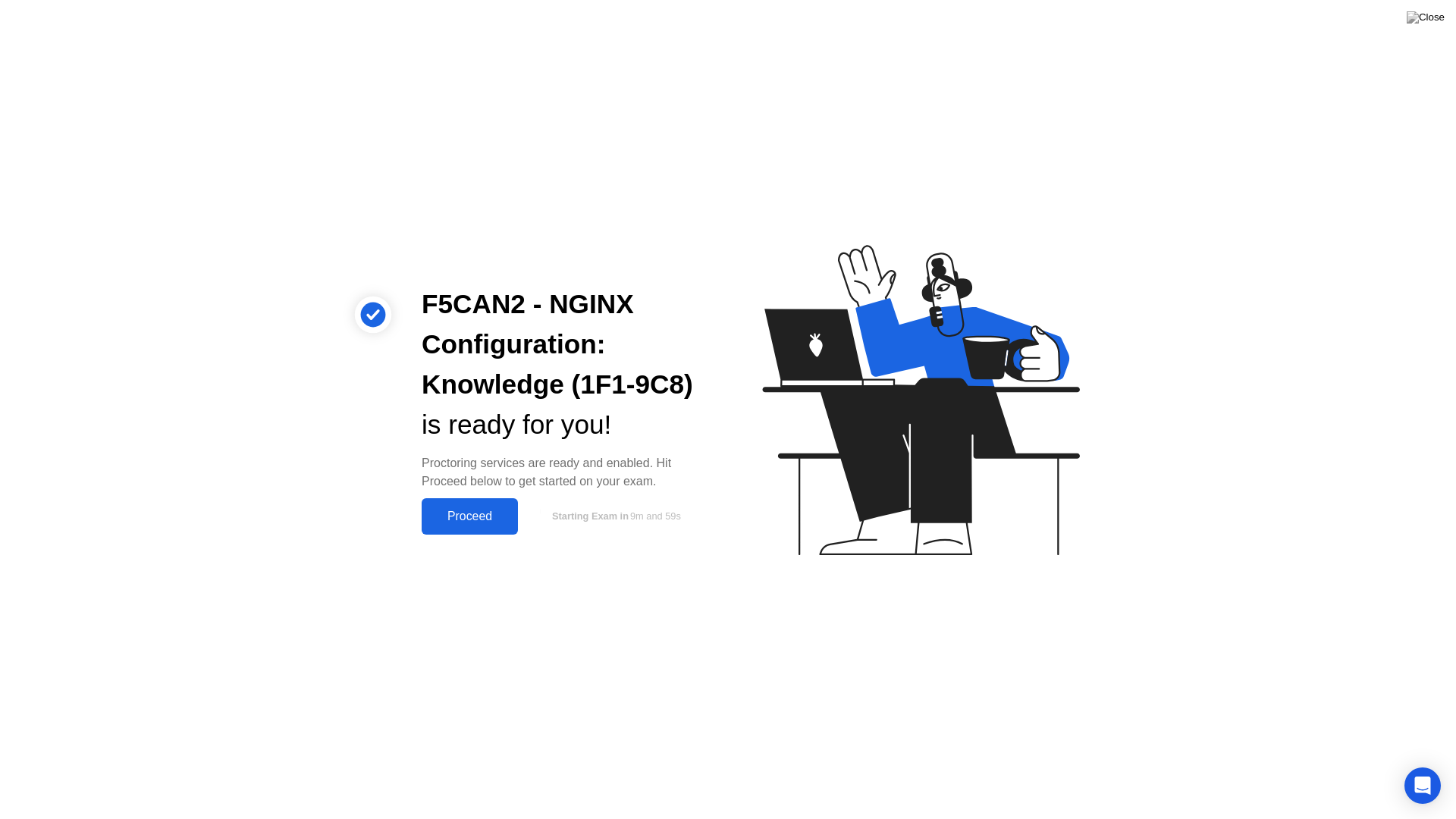
click at [482, 511] on div "Proceed" at bounding box center [470, 516] width 87 height 14
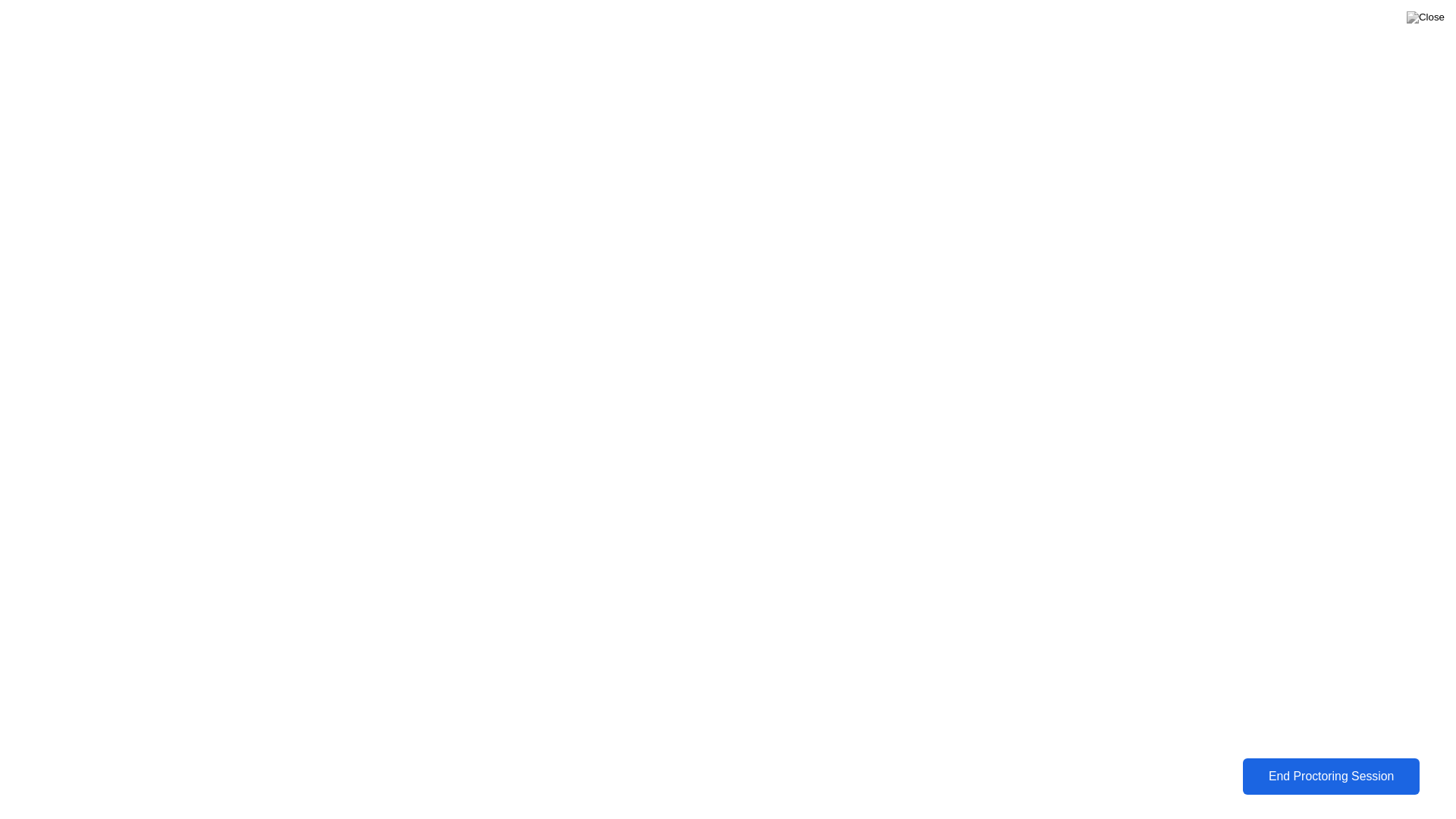
click at [1293, 765] on div "End Proctoring Session" at bounding box center [1331, 776] width 167 height 14
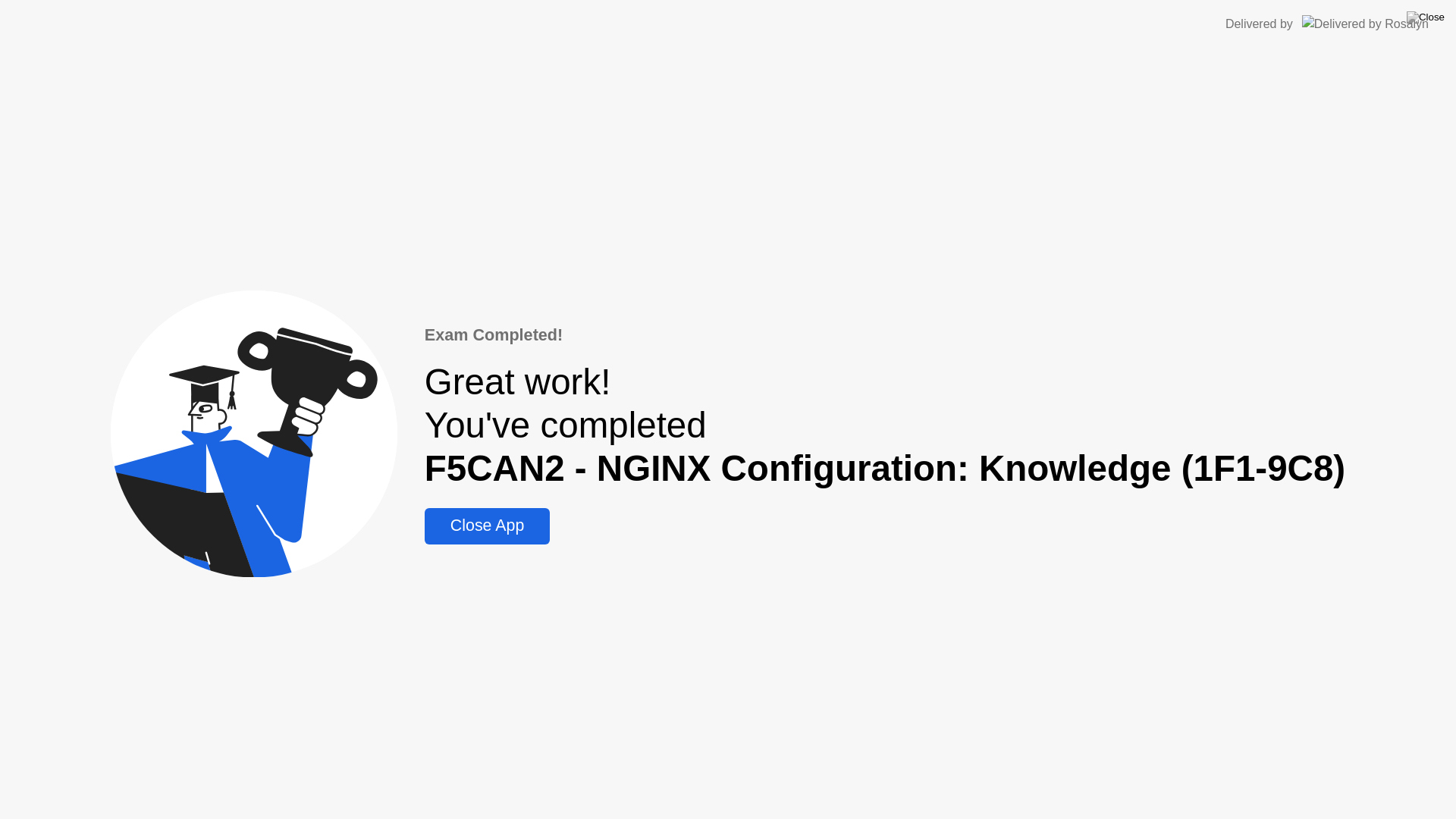
click at [505, 520] on div "Close App" at bounding box center [487, 525] width 116 height 19
